Goal: Information Seeking & Learning: Find specific fact

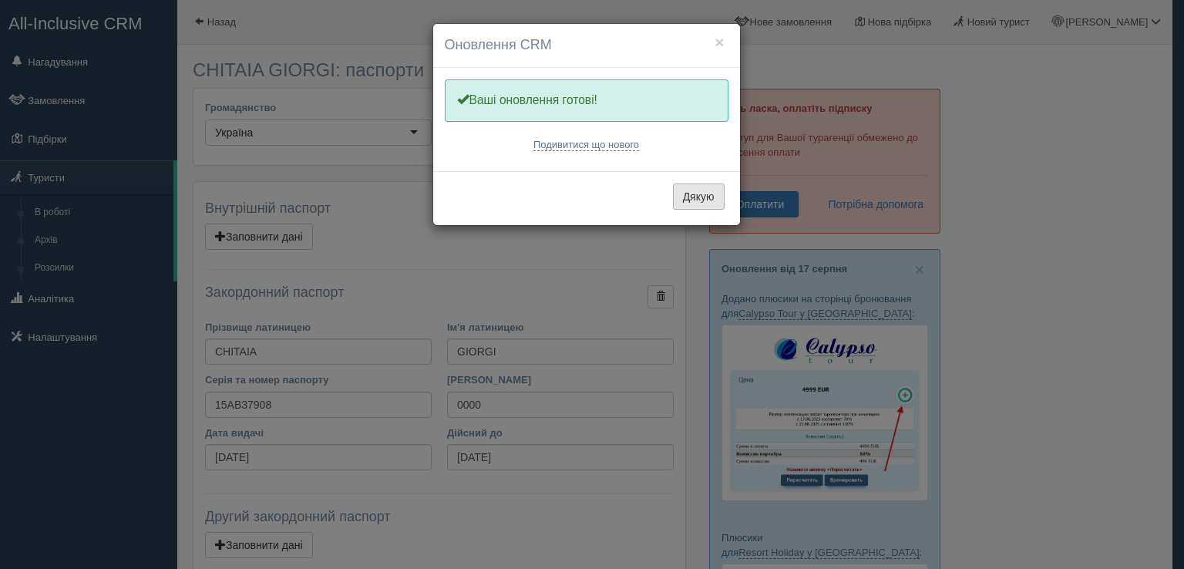
click at [701, 192] on button "Дякую" at bounding box center [699, 196] width 52 height 26
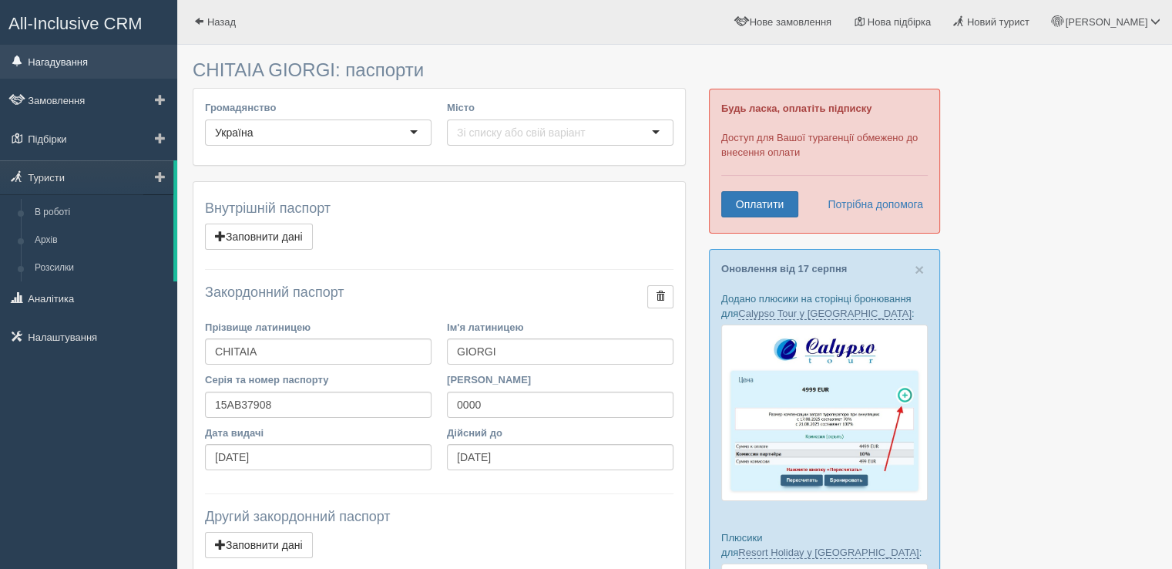
click at [49, 69] on link "Нагадування" at bounding box center [88, 62] width 177 height 34
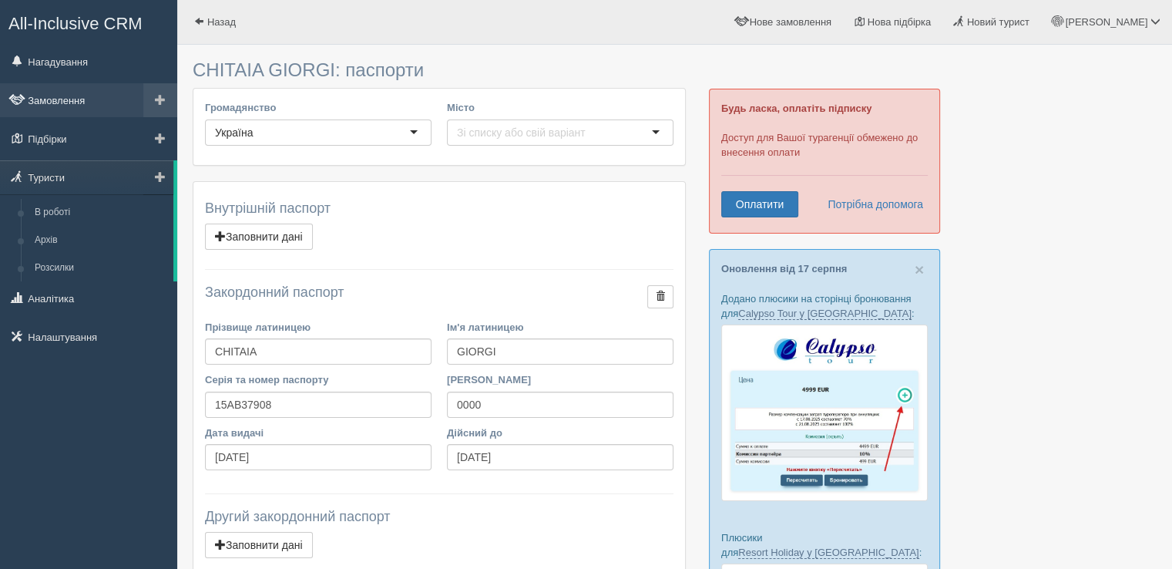
click at [52, 99] on link "Замовлення" at bounding box center [88, 100] width 177 height 34
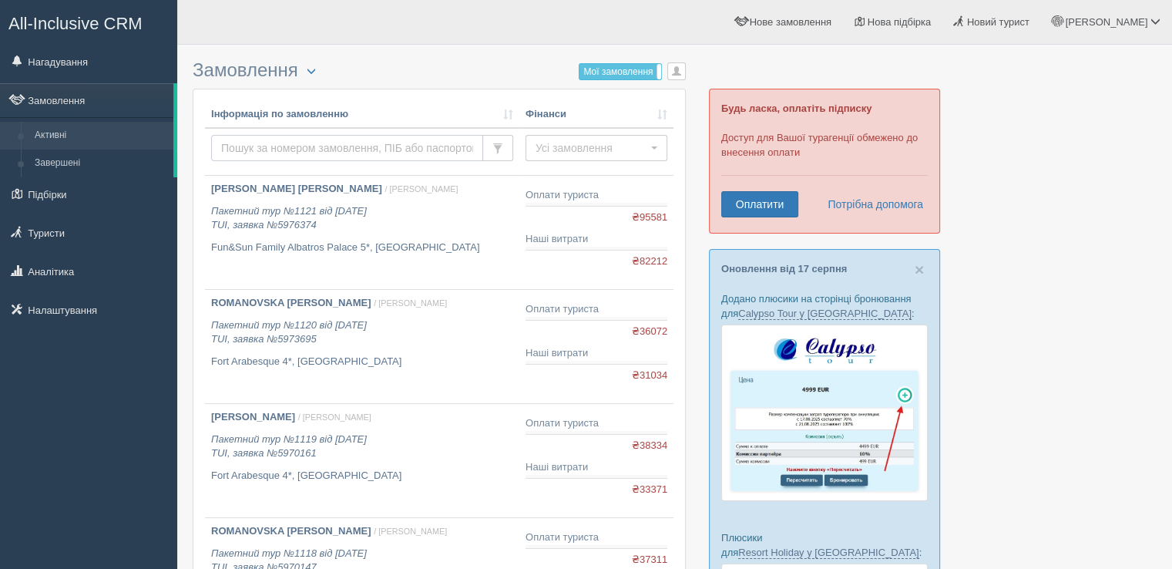
click at [311, 141] on input "text" at bounding box center [347, 148] width 272 height 26
type input "grynko"
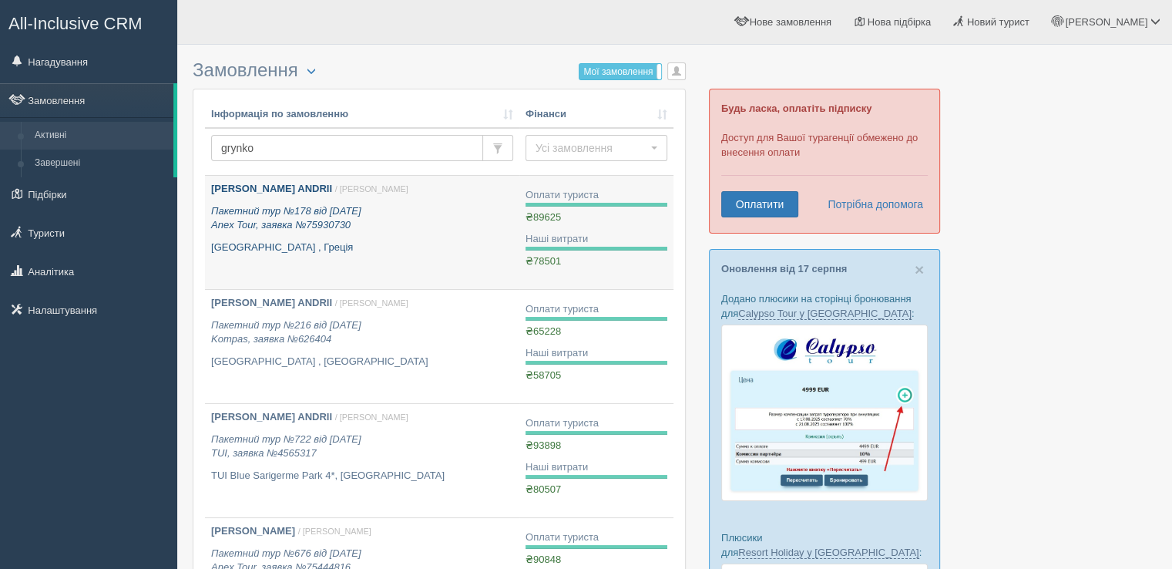
click at [300, 225] on icon "Пакетний тур №178 від 04.08.2021 Anex Tour, заявка №75930730" at bounding box center [286, 218] width 150 height 26
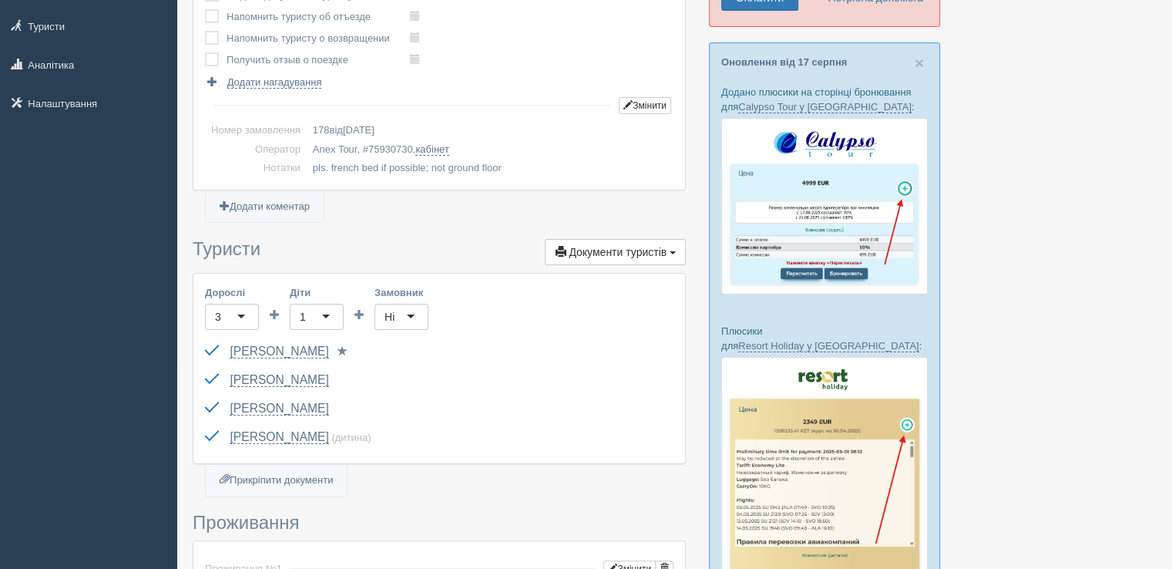
scroll to position [462, 0]
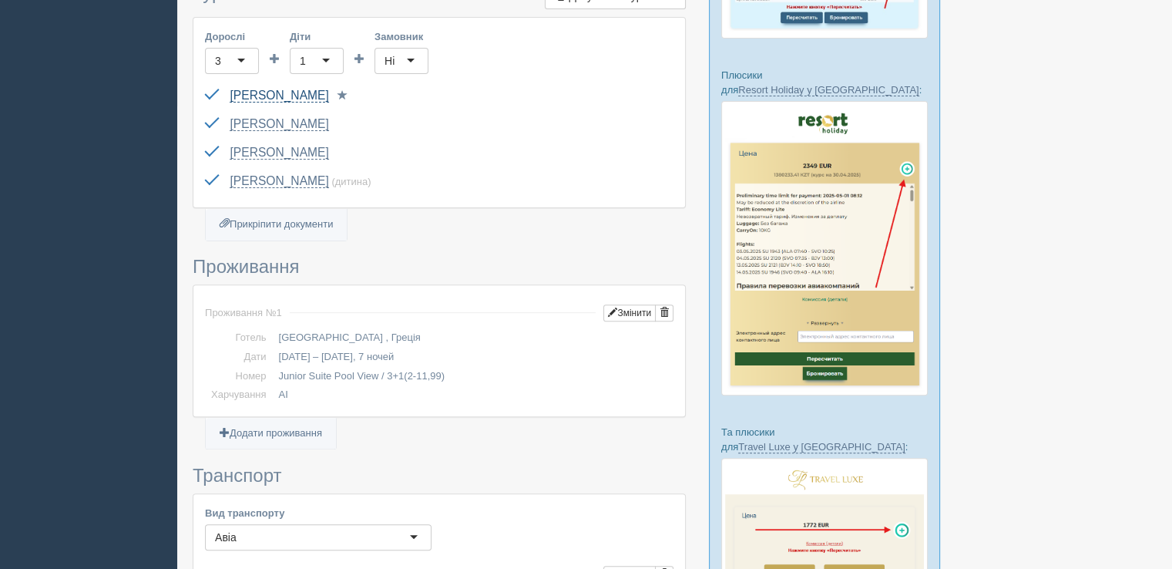
click at [277, 93] on link "[PERSON_NAME]" at bounding box center [279, 96] width 99 height 14
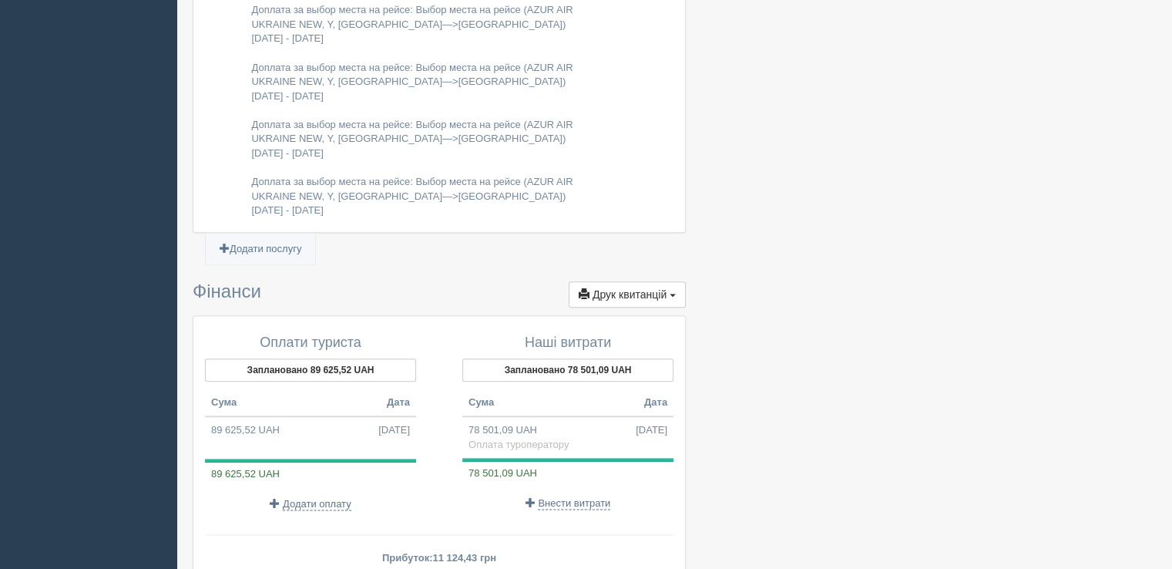
scroll to position [1725, 0]
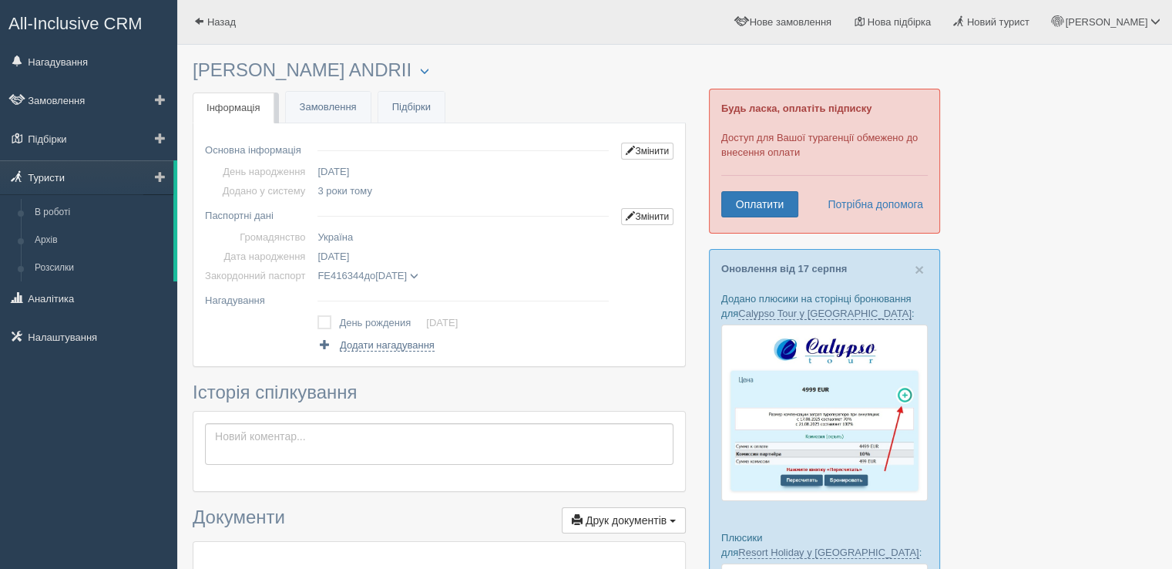
click at [62, 168] on link "Туристи" at bounding box center [86, 177] width 173 height 34
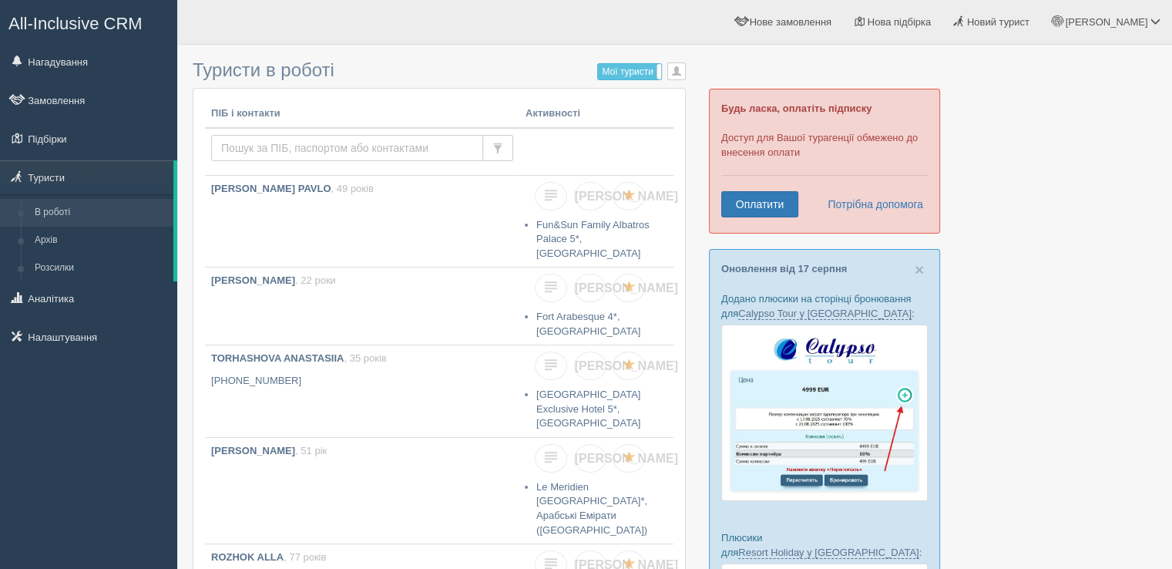
click at [365, 153] on input "text" at bounding box center [347, 148] width 272 height 26
type input "[PERSON_NAME]"
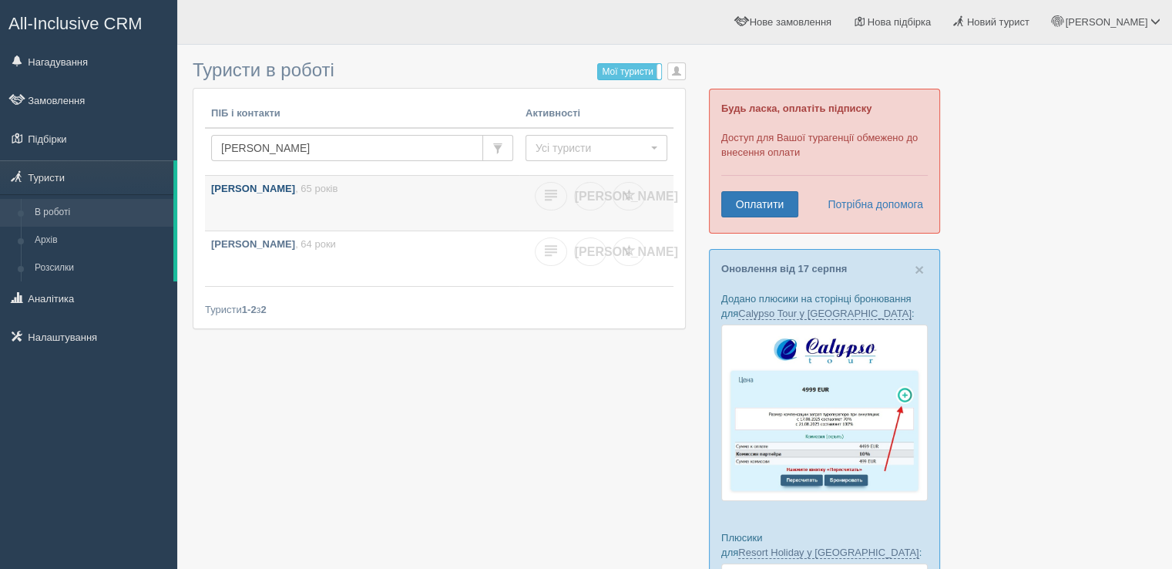
click at [235, 189] on b "[PERSON_NAME]" at bounding box center [253, 189] width 84 height 12
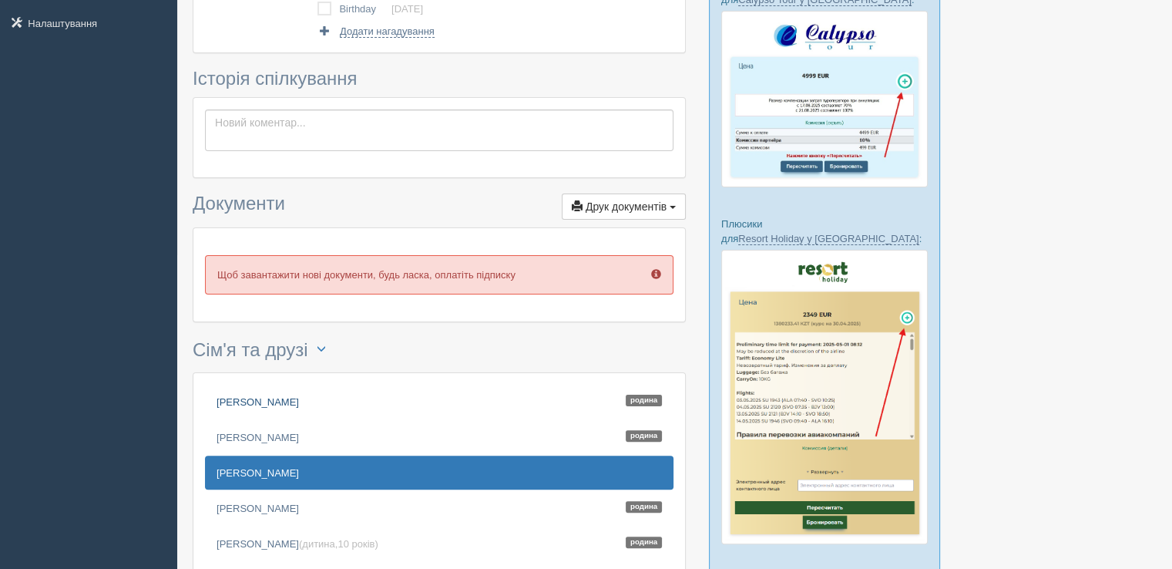
scroll to position [462, 0]
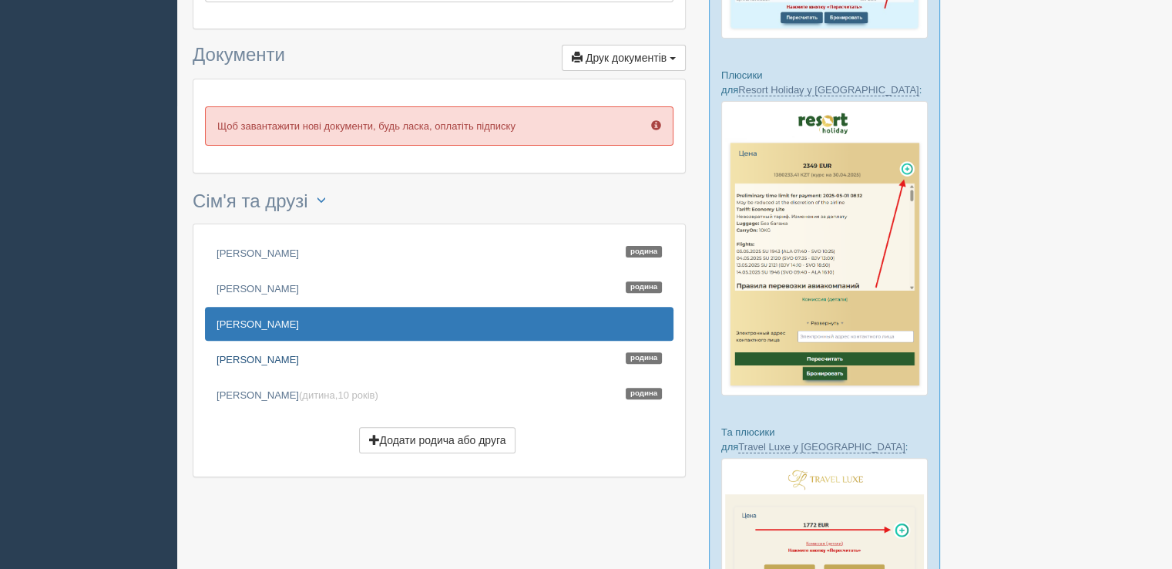
click at [250, 361] on link "[PERSON_NAME]" at bounding box center [439, 359] width 469 height 34
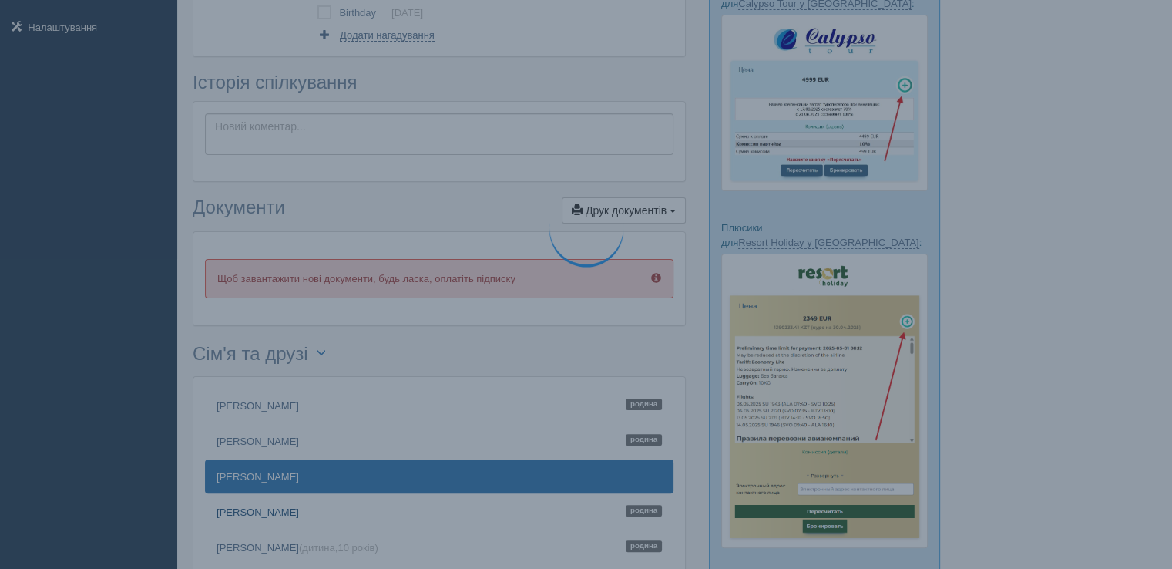
scroll to position [0, 0]
